Goal: Find specific page/section: Find specific page/section

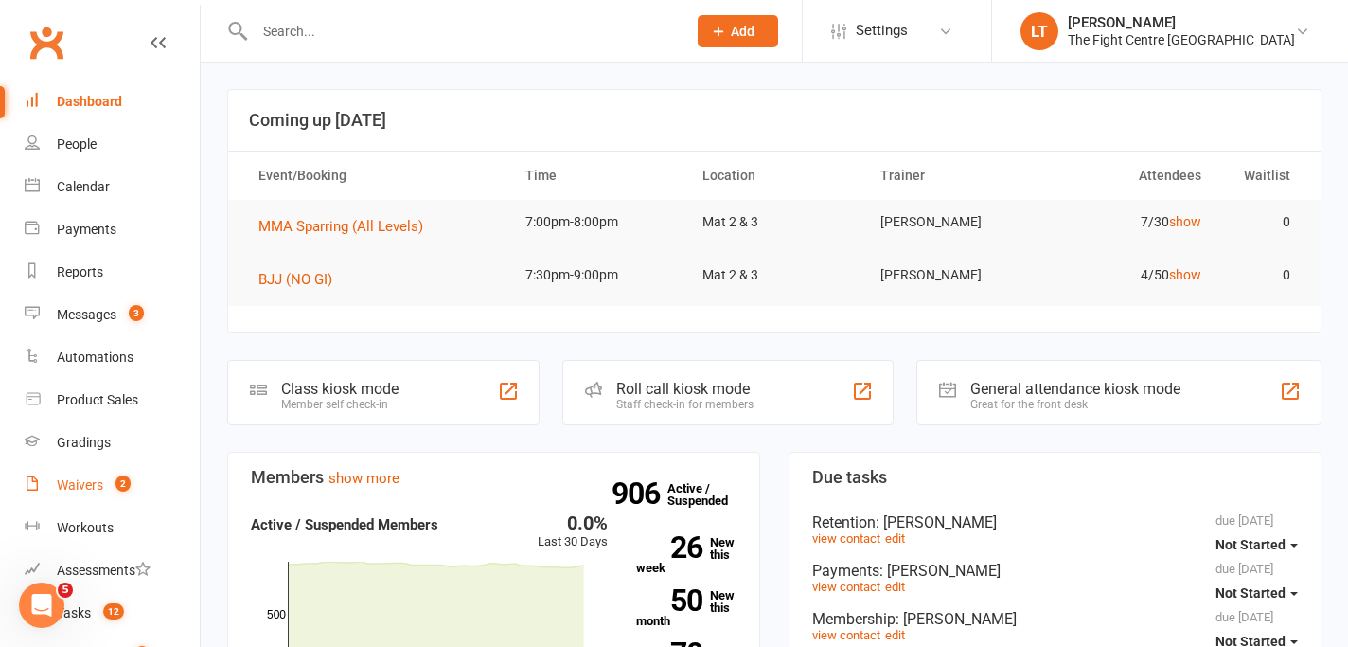
click at [86, 487] on div "Waivers" at bounding box center [80, 484] width 46 height 15
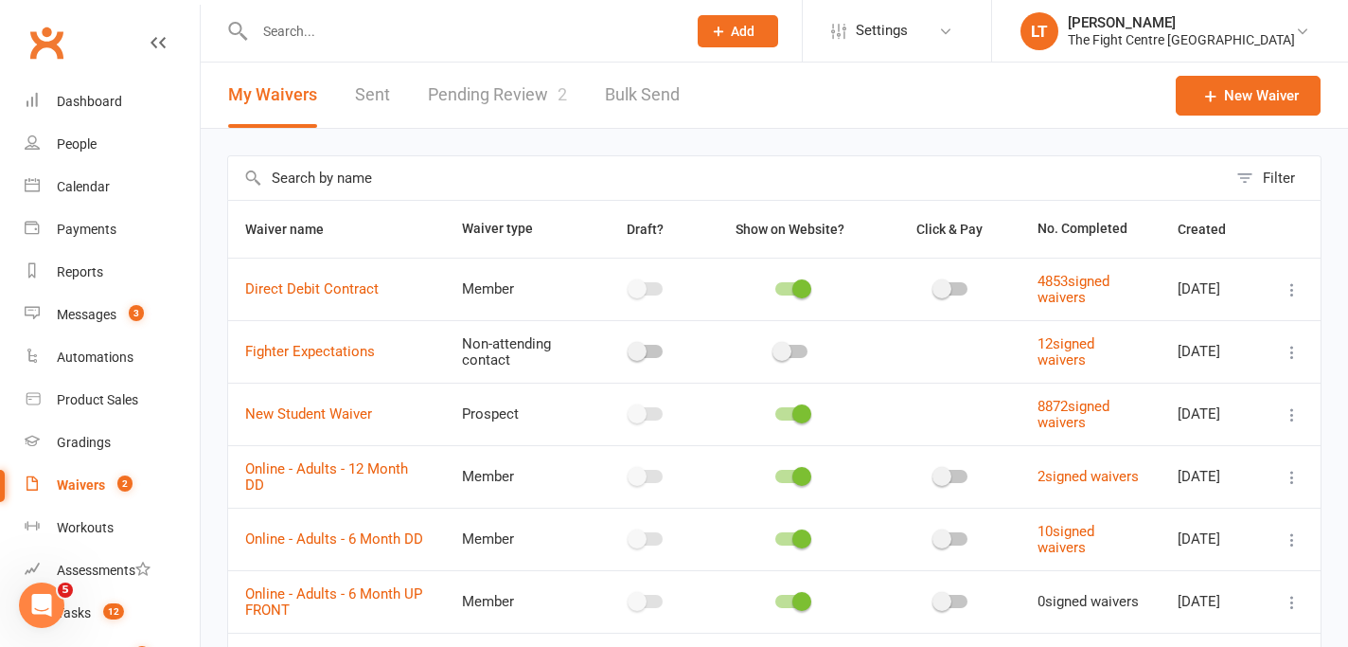
click at [482, 102] on link "Pending Review 2" at bounding box center [497, 94] width 139 height 65
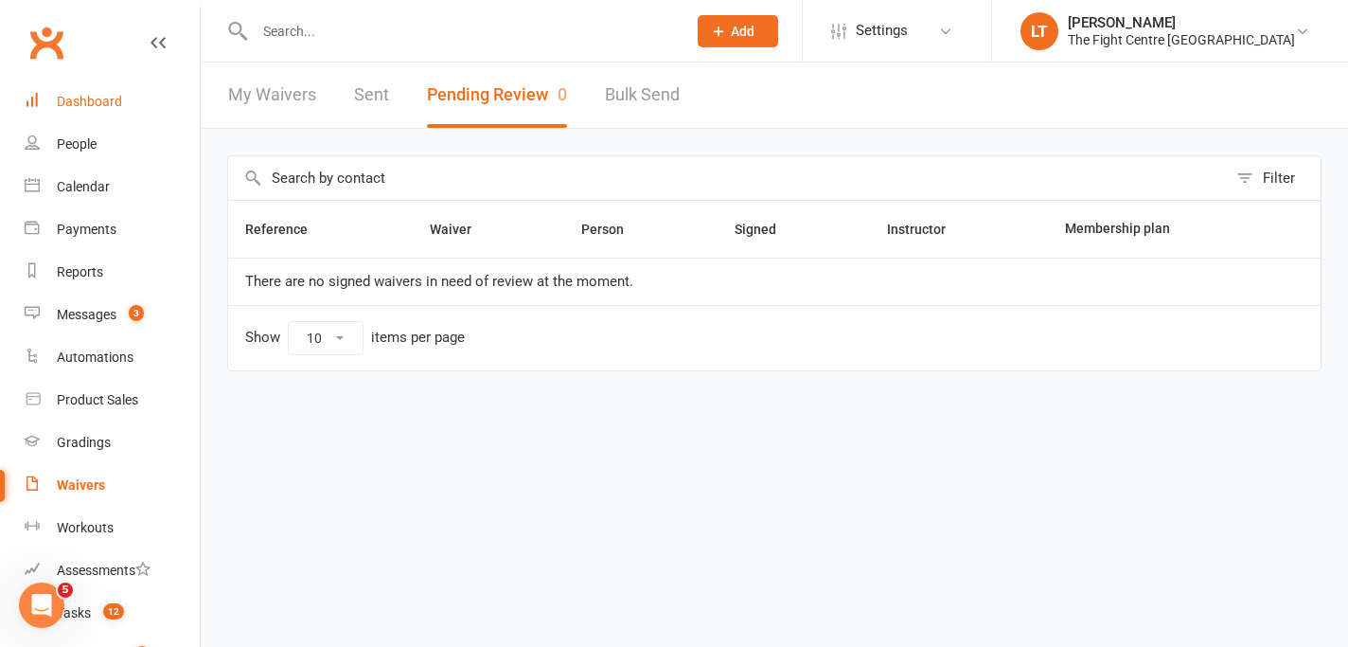
click at [67, 113] on link "Dashboard" at bounding box center [112, 101] width 175 height 43
